Goal: Transaction & Acquisition: Download file/media

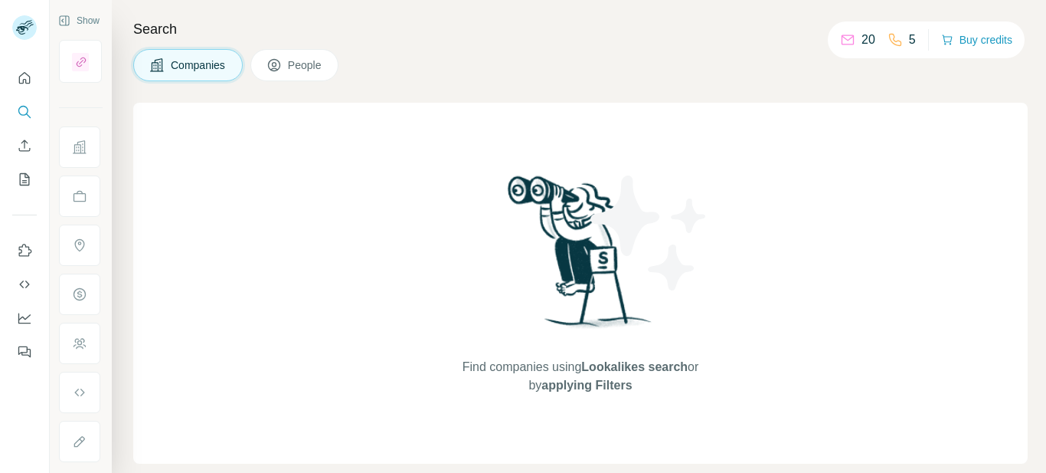
click at [699, 91] on div "Search Companies People Find companies using Lookalikes search or by applying F…" at bounding box center [579, 236] width 935 height 473
click at [692, 90] on div "Search Companies People Find companies using Lookalikes search or by applying F…" at bounding box center [579, 236] width 935 height 473
click at [21, 113] on icon "Search" at bounding box center [24, 111] width 15 height 15
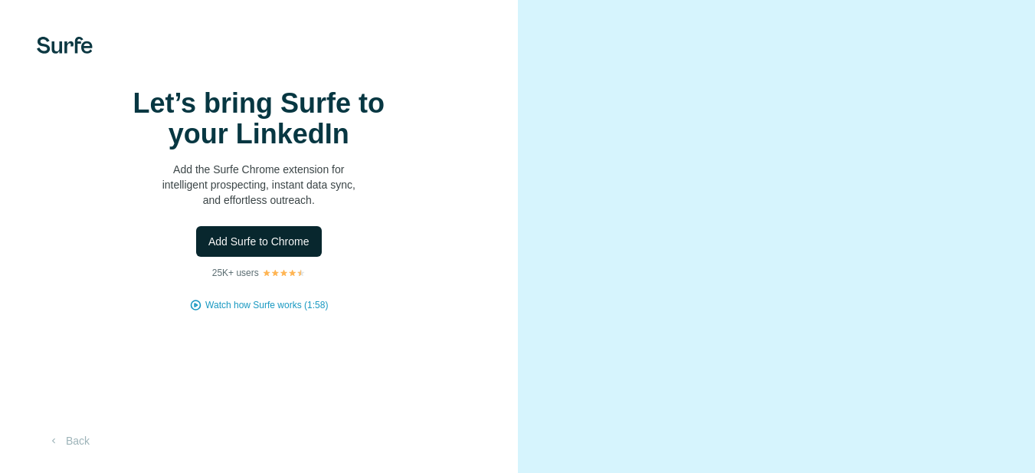
click at [290, 257] on button "Add Surfe to Chrome" at bounding box center [259, 241] width 126 height 31
